Goal: Navigation & Orientation: Find specific page/section

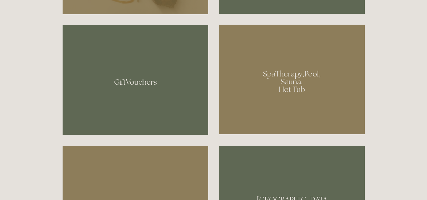
scroll to position [456, 0]
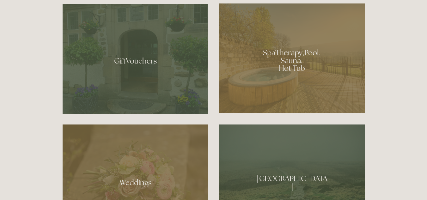
click at [304, 74] on div at bounding box center [292, 58] width 146 height 110
